Goal: Task Accomplishment & Management: Use online tool/utility

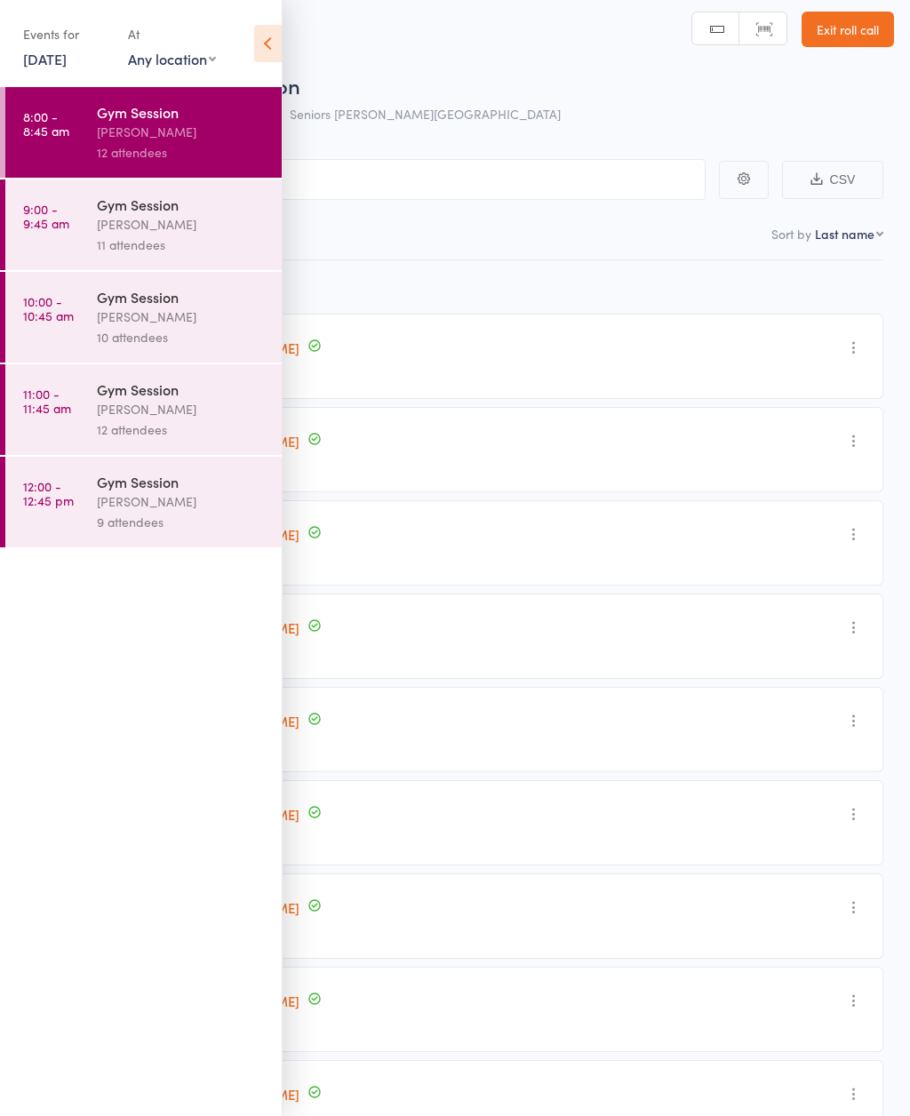
click at [207, 253] on div "11 attendees" at bounding box center [182, 245] width 170 height 20
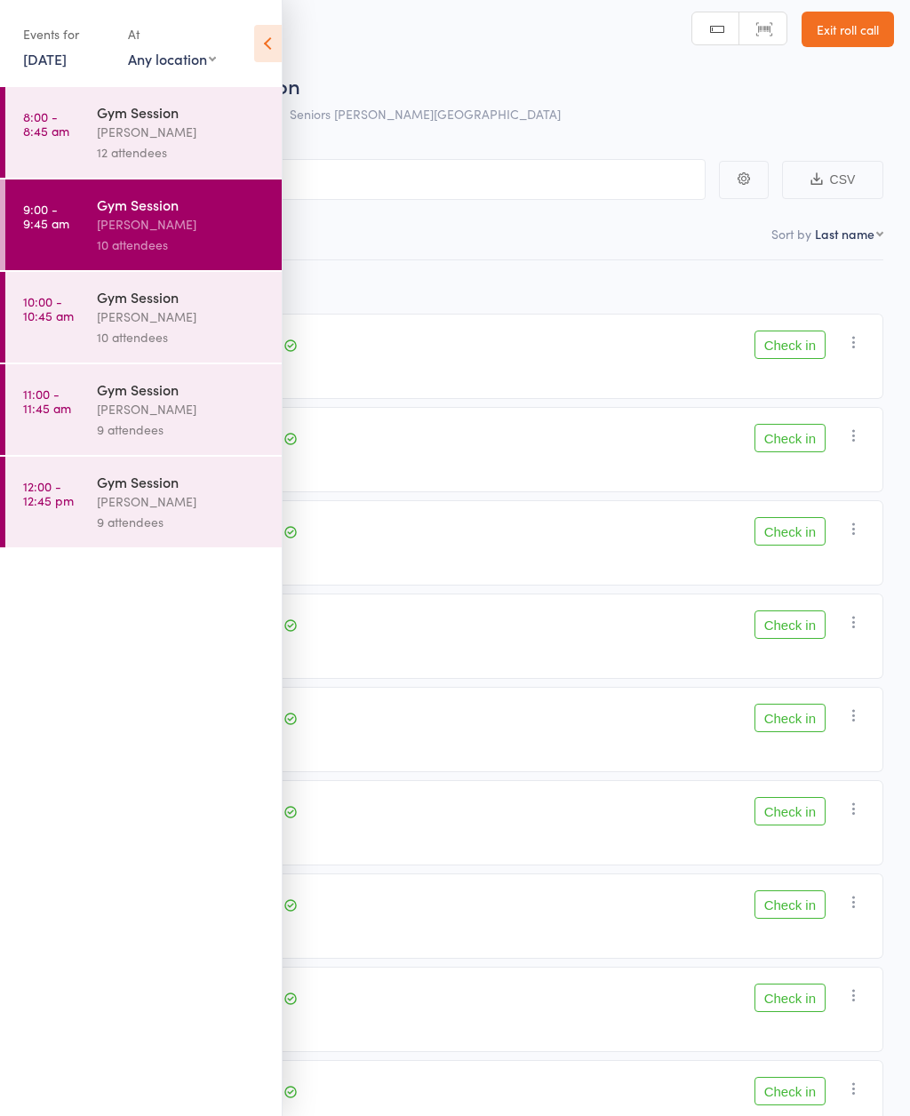
click at [264, 61] on icon at bounding box center [268, 43] width 28 height 37
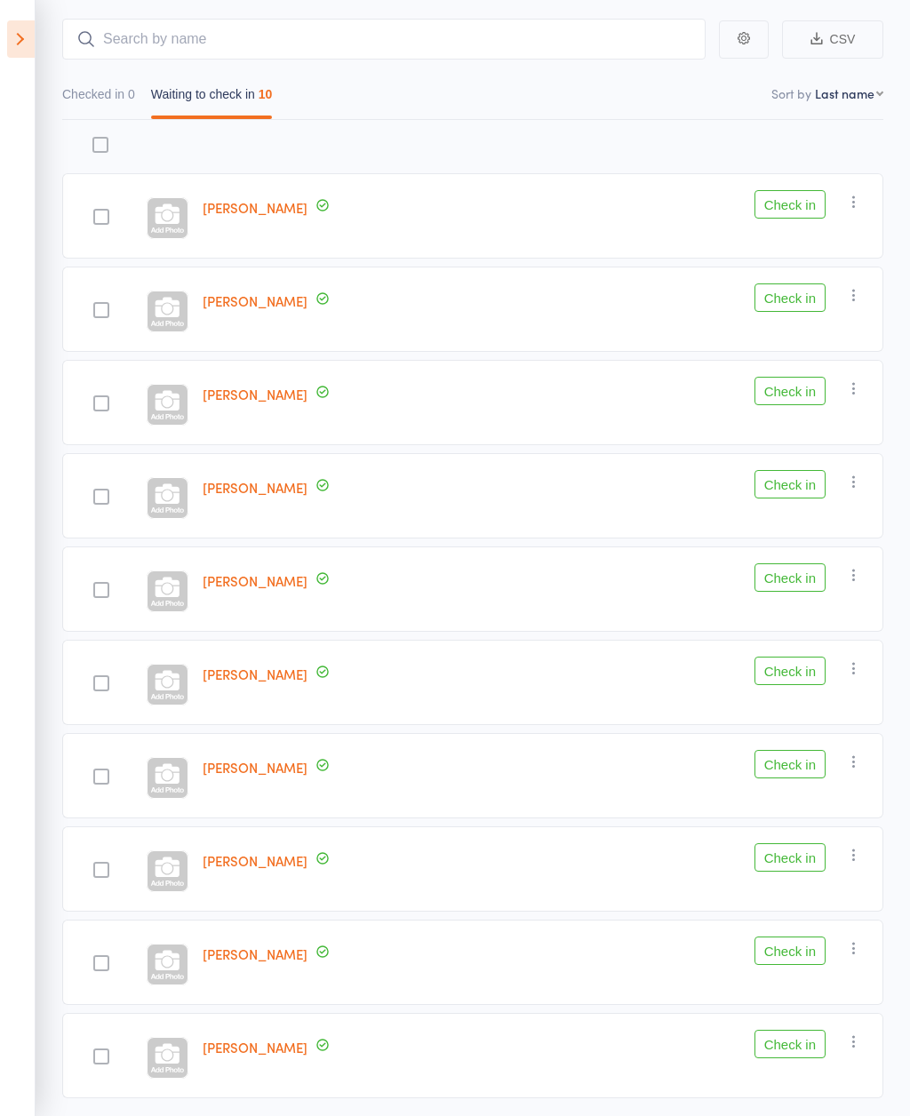
scroll to position [156, 0]
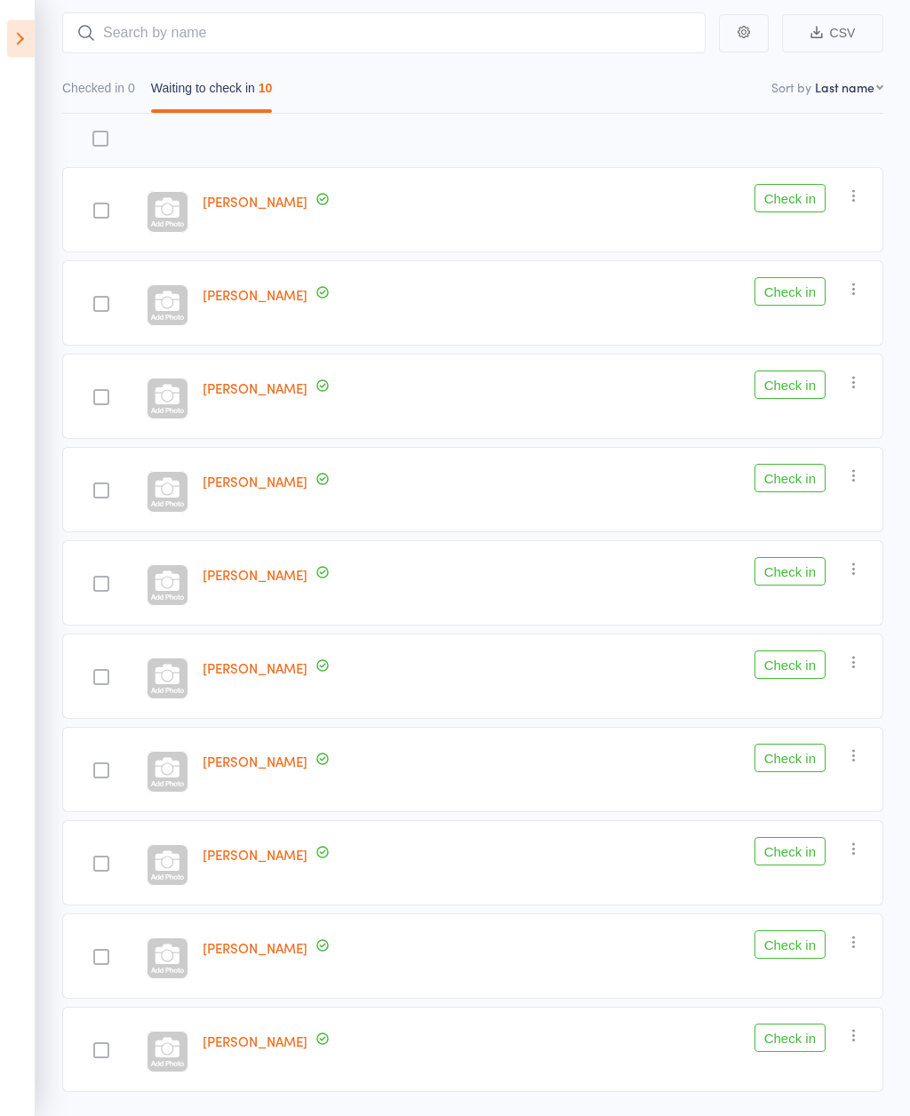
click at [793, 1052] on button "Check in" at bounding box center [789, 1039] width 71 height 28
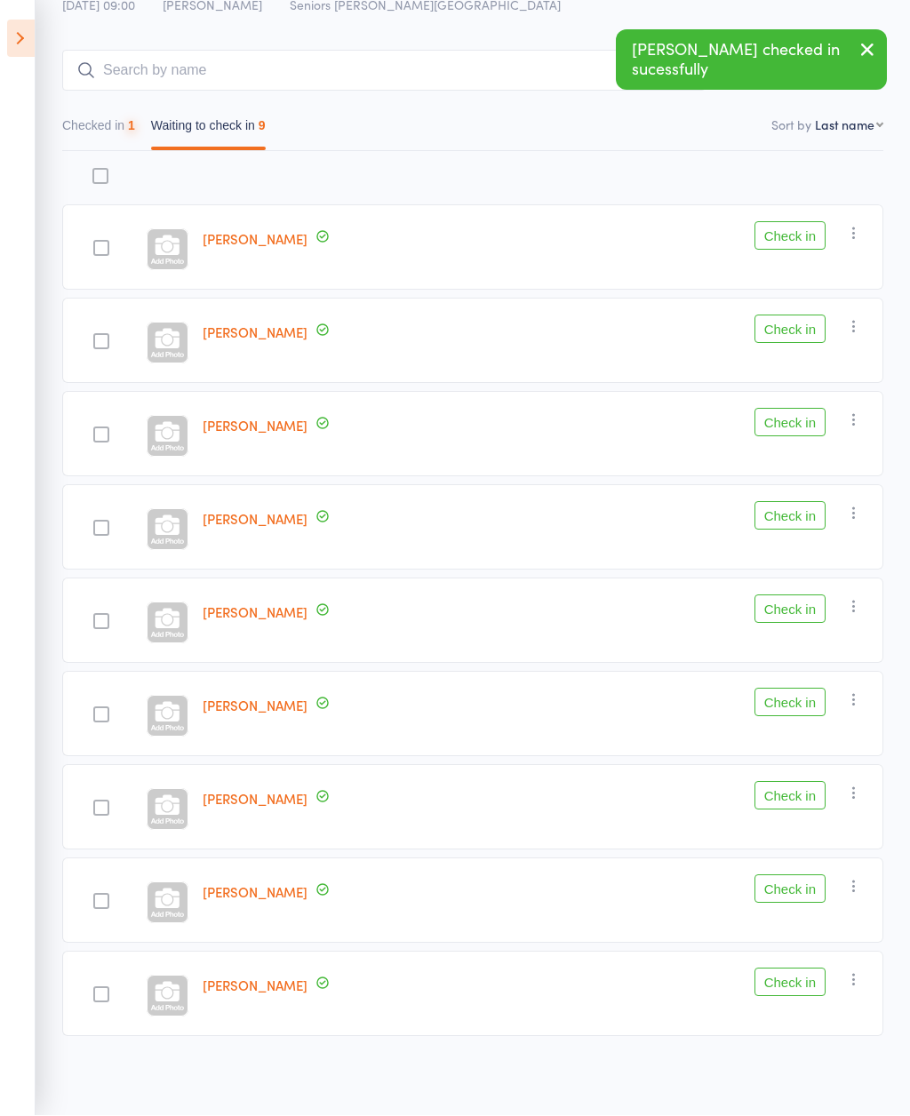
scroll to position [62, 0]
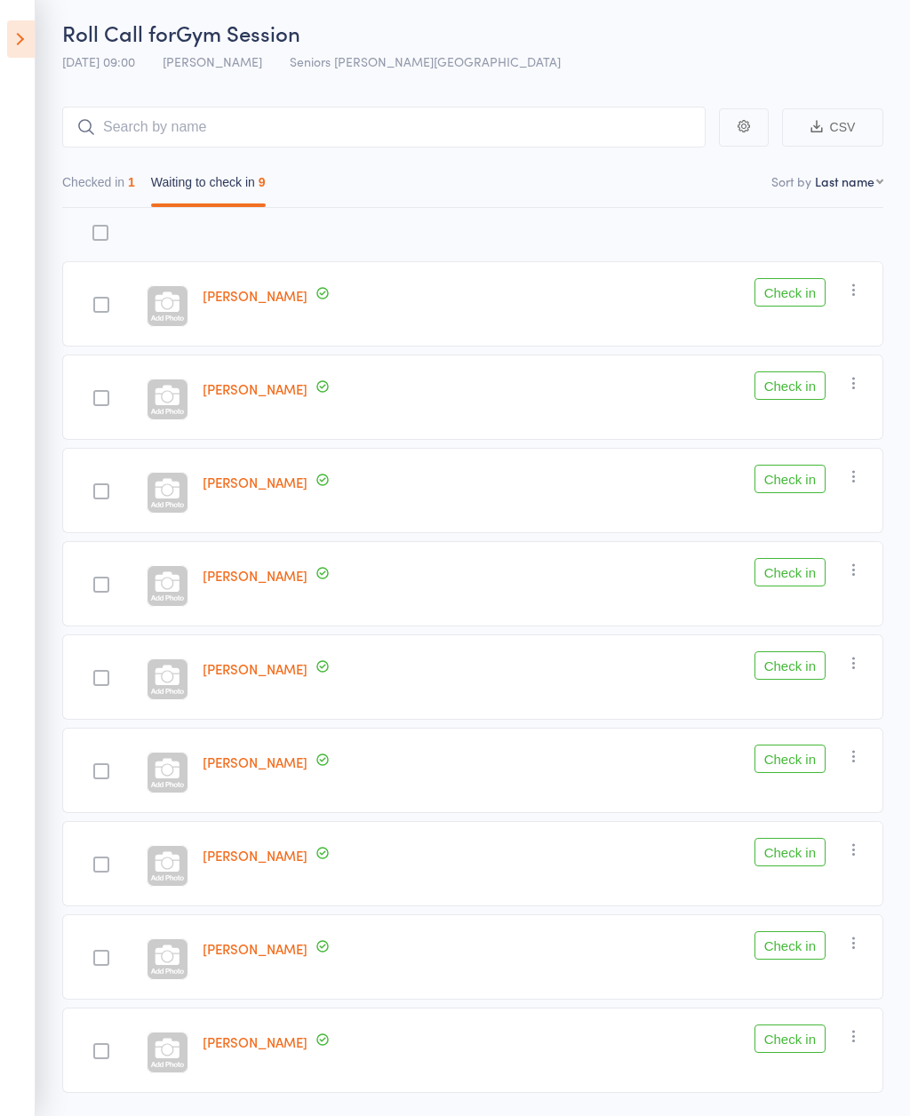
click at [794, 764] on button "Check in" at bounding box center [789, 759] width 71 height 28
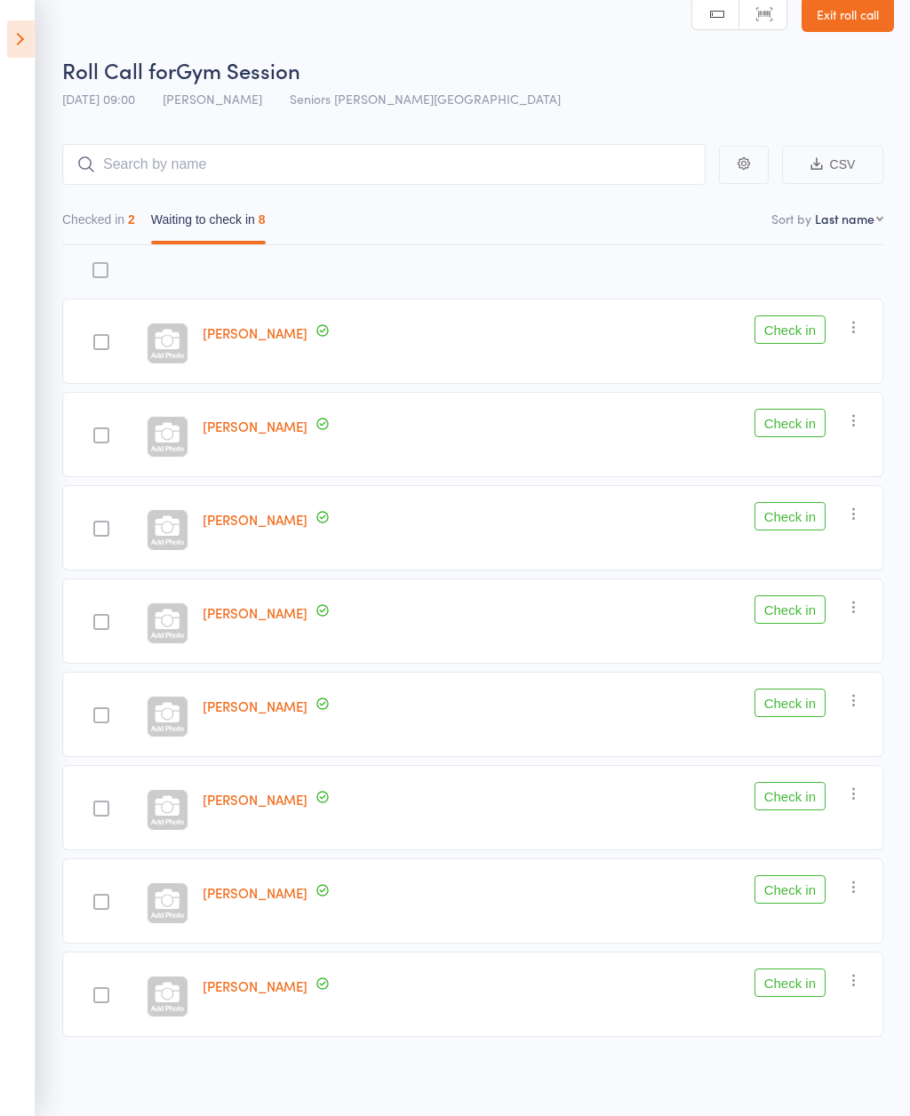
scroll to position [25, 0]
click at [792, 893] on button "Check in" at bounding box center [789, 889] width 71 height 28
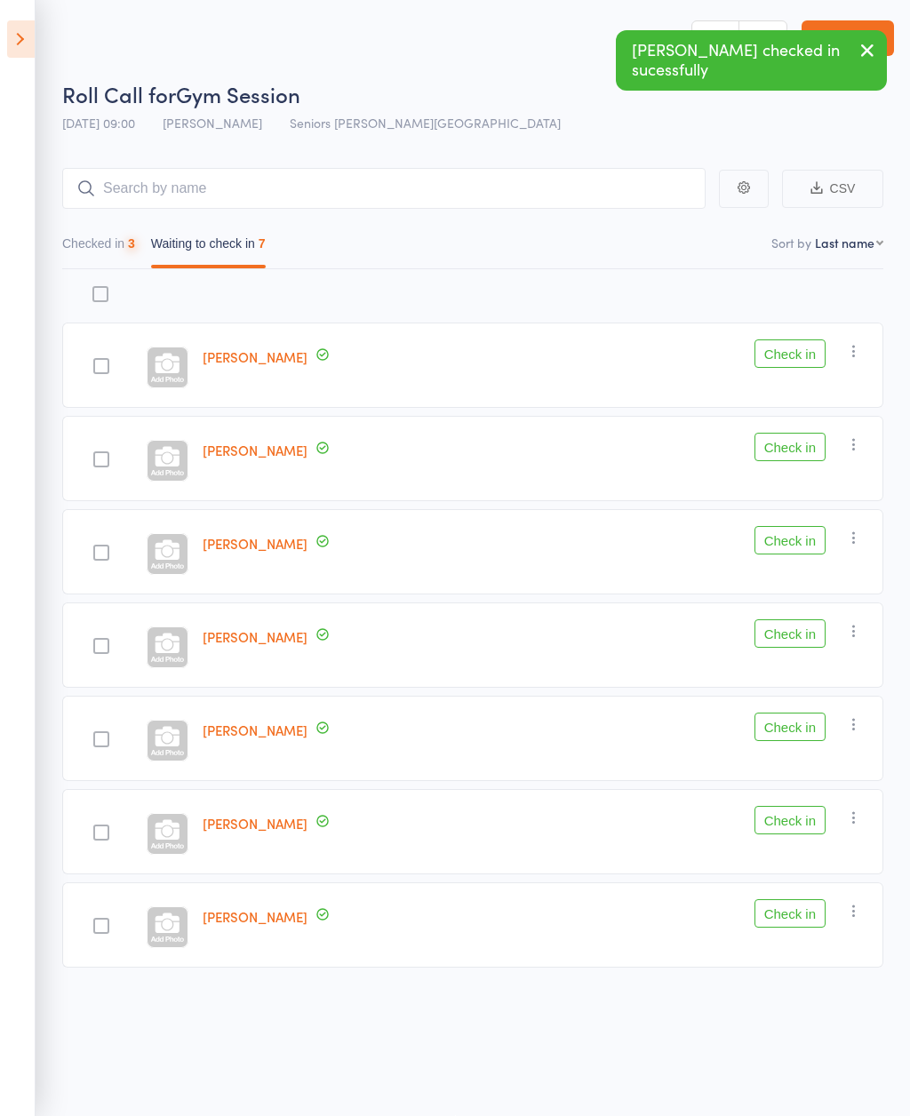
scroll to position [12, 0]
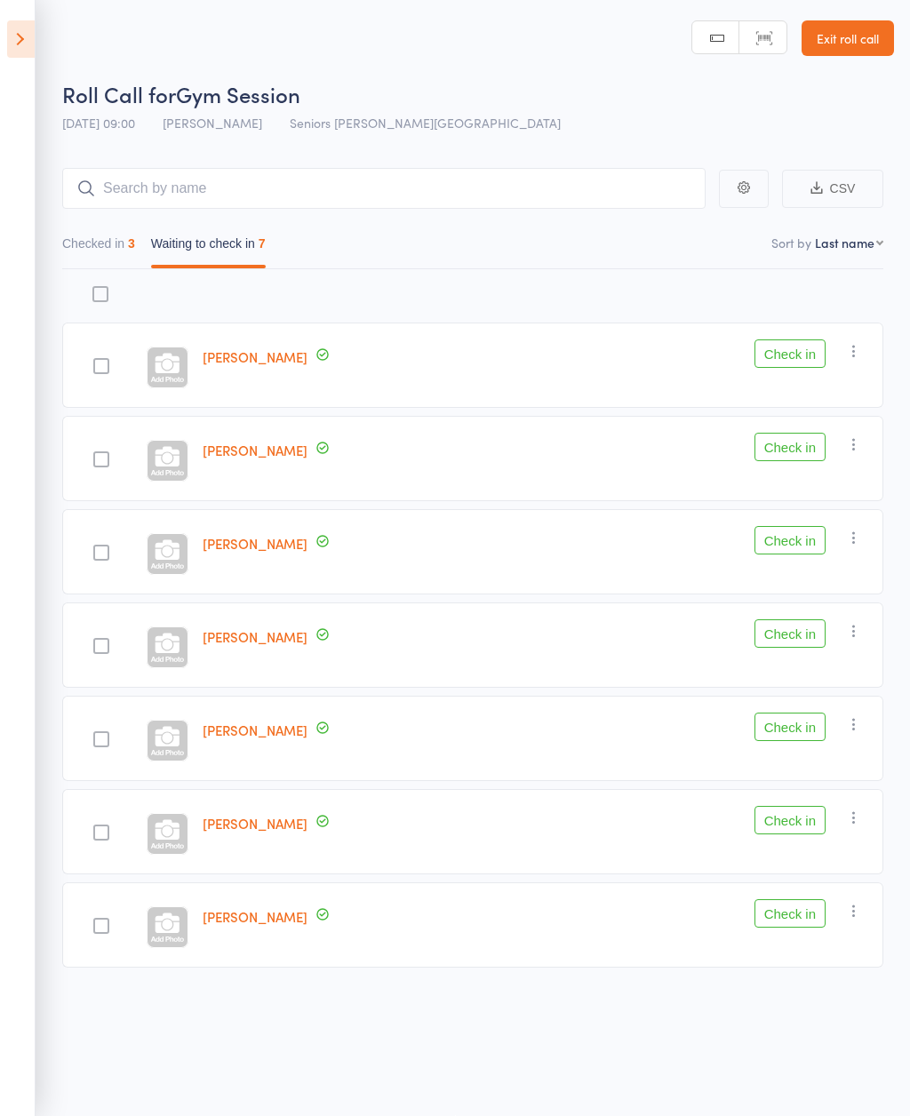
click at [797, 447] on button "Check in" at bounding box center [789, 447] width 71 height 28
click at [798, 352] on button "Check in" at bounding box center [789, 353] width 71 height 28
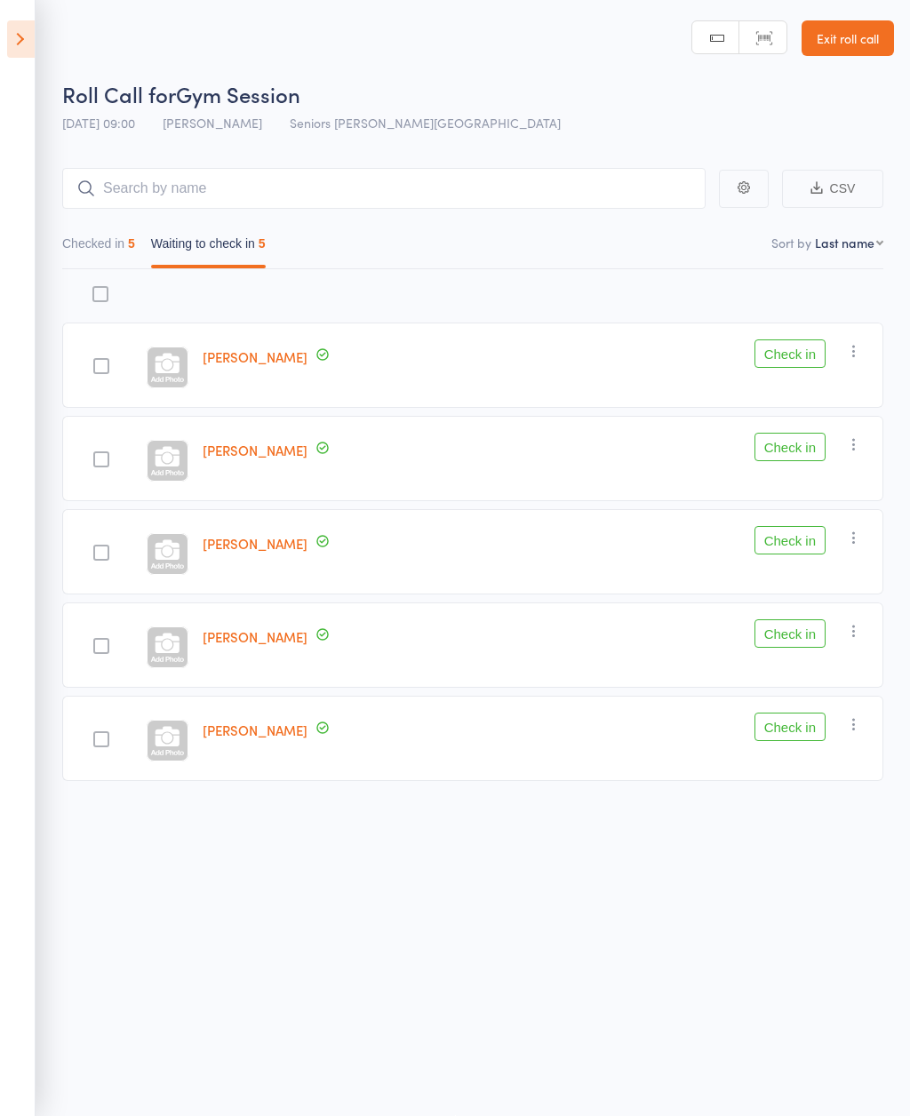
click at [803, 343] on button "Check in" at bounding box center [789, 353] width 71 height 28
click at [818, 526] on button "Check in" at bounding box center [789, 540] width 71 height 28
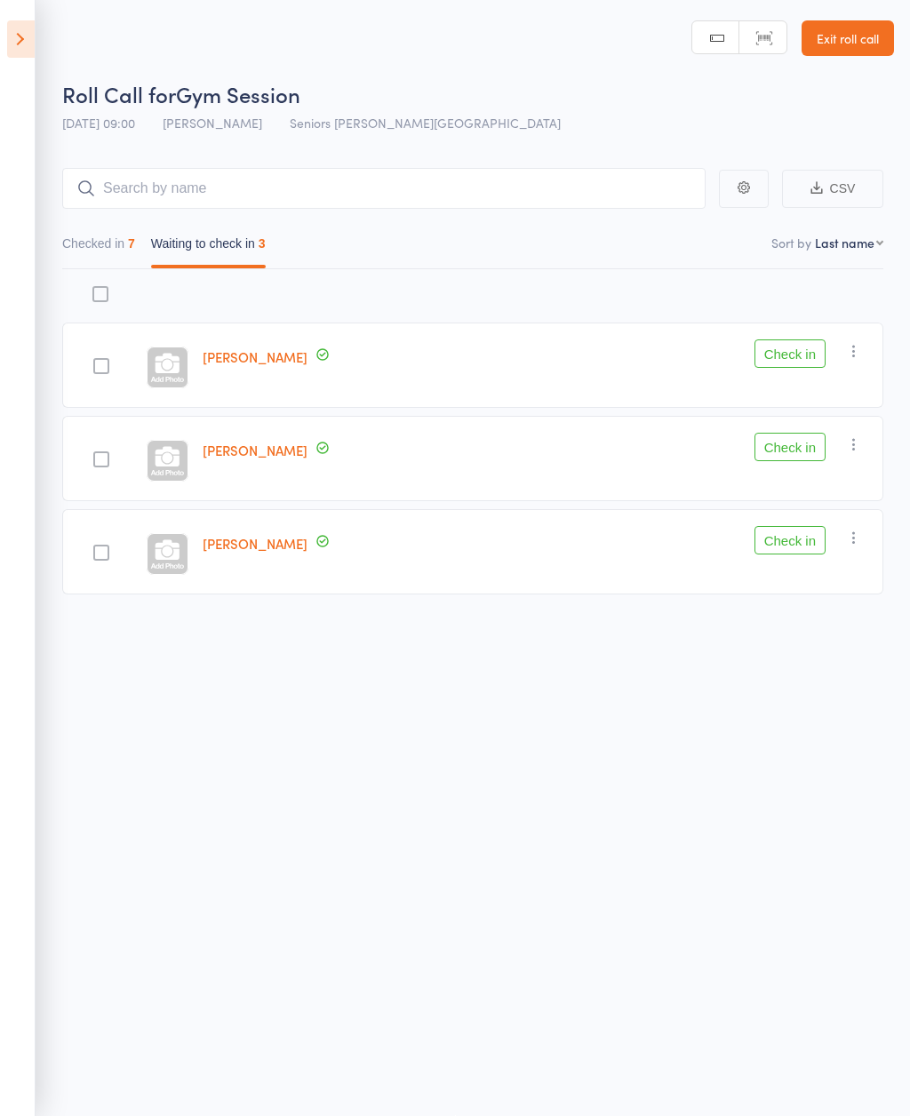
scroll to position [0, 0]
click at [787, 369] on button "Check in" at bounding box center [789, 354] width 71 height 28
click at [807, 456] on button "Check in" at bounding box center [789, 448] width 71 height 28
